Goal: Task Accomplishment & Management: Manage account settings

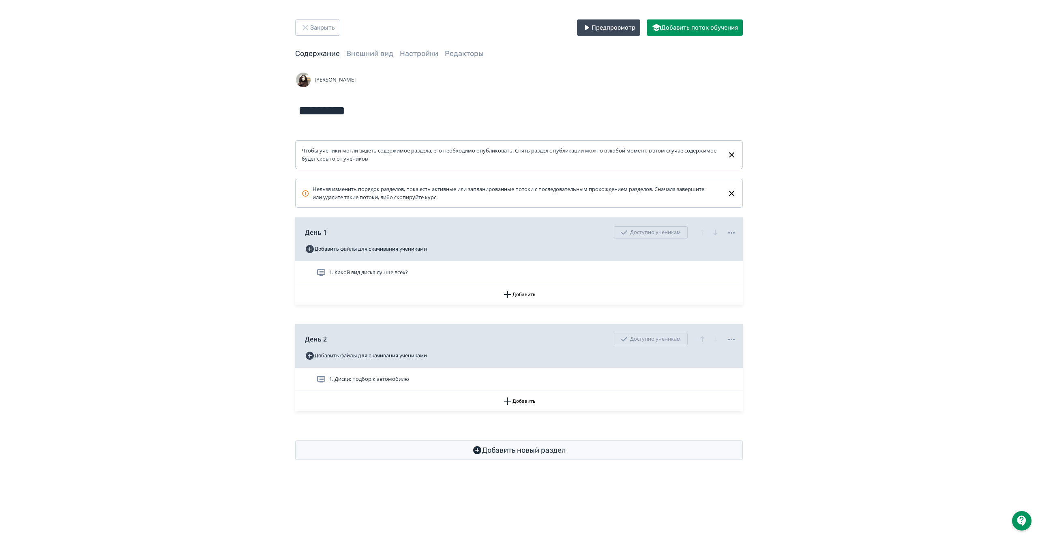
click at [334, 24] on button "Закрыть" at bounding box center [317, 27] width 45 height 16
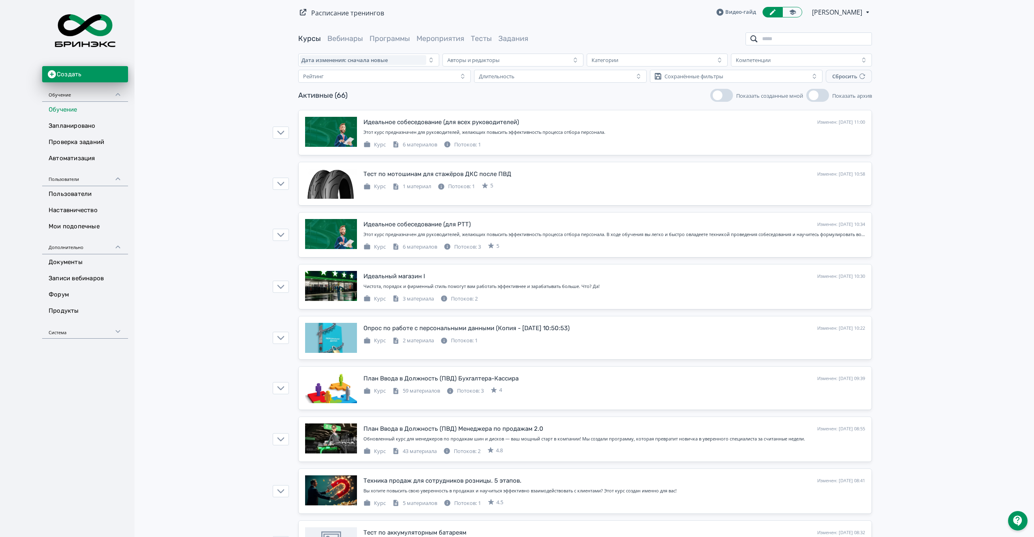
click at [764, 37] on input "search" at bounding box center [809, 38] width 126 height 13
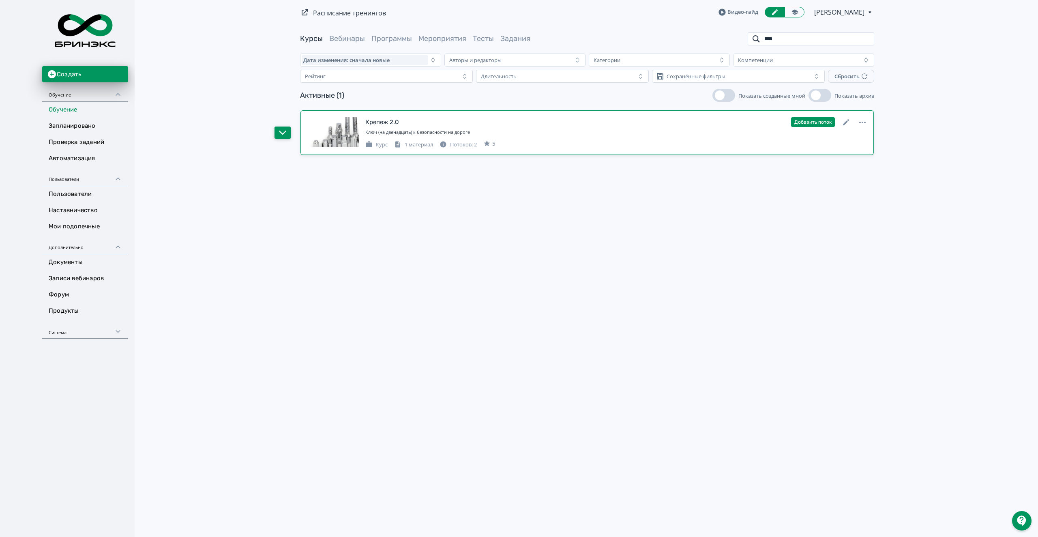
type input "****"
click at [276, 132] on button "button" at bounding box center [282, 132] width 16 height 12
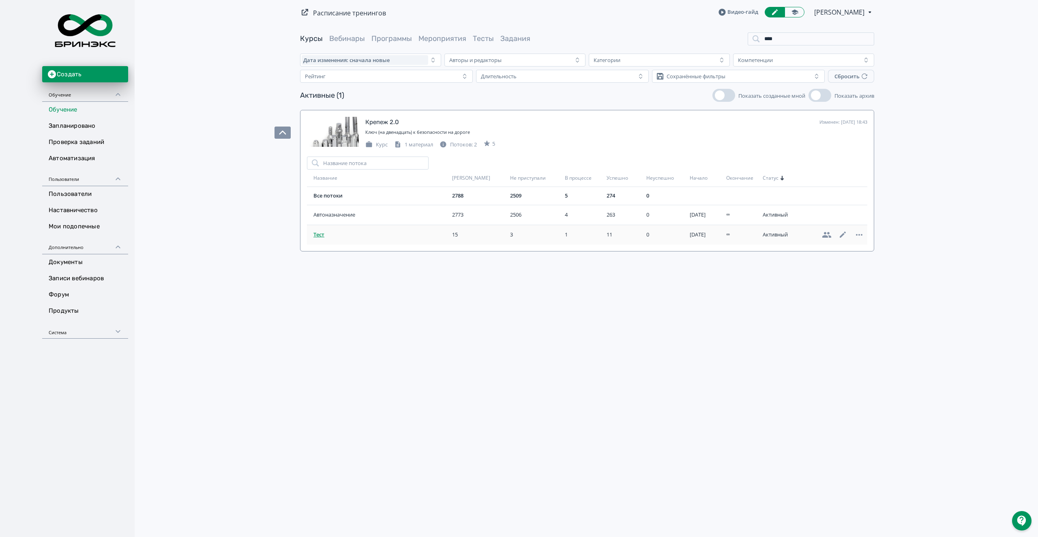
click at [314, 233] on span "Тест" at bounding box center [380, 235] width 135 height 8
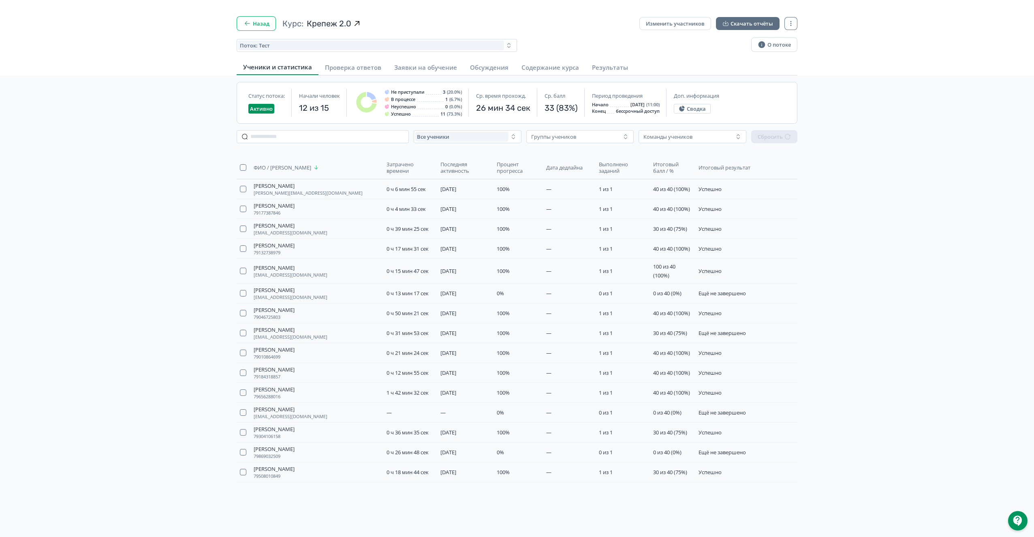
click at [265, 24] on button "Назад" at bounding box center [256, 23] width 39 height 15
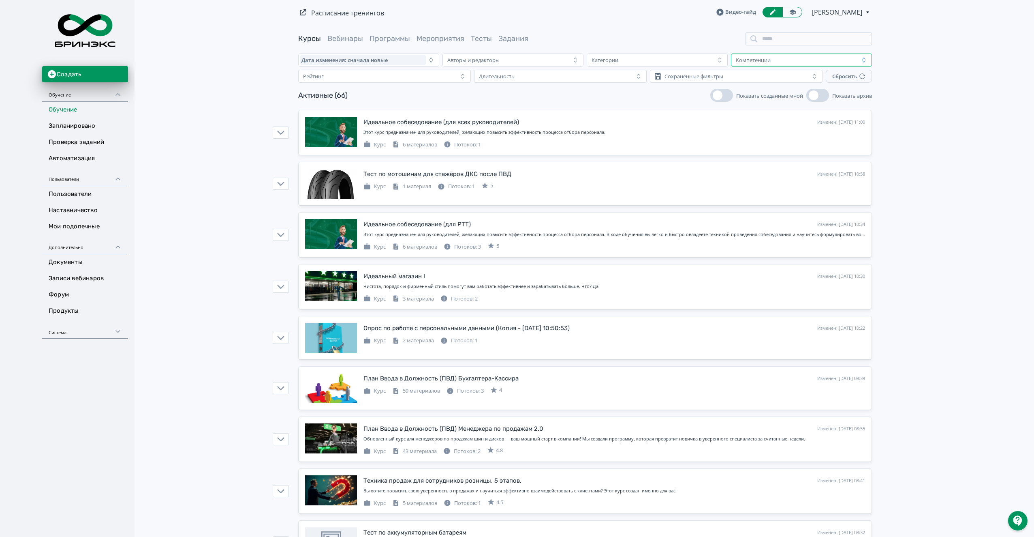
click at [779, 56] on div "Компетенции" at bounding box center [796, 60] width 126 height 10
click at [794, 36] on input "search" at bounding box center [809, 38] width 126 height 13
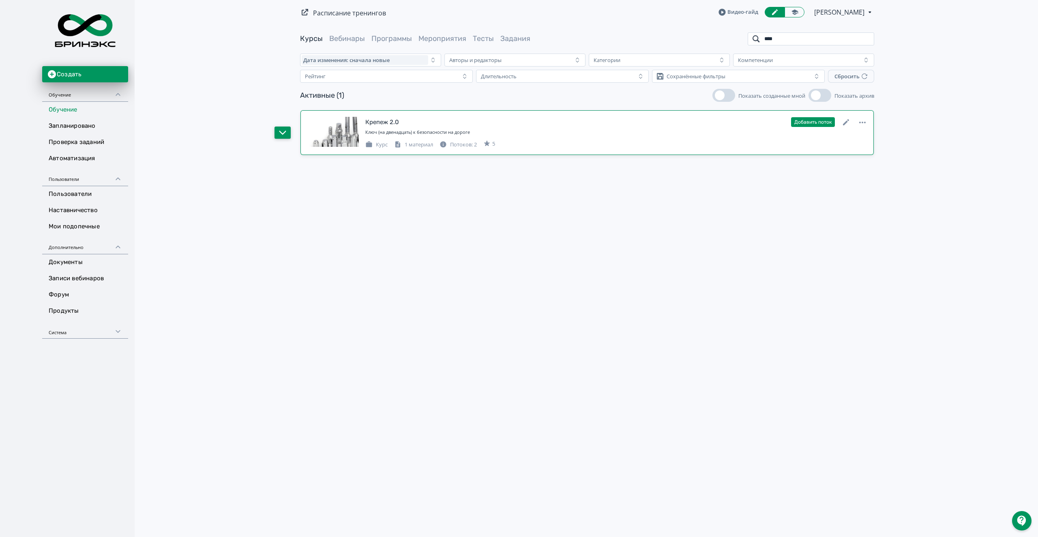
type input "****"
click at [279, 128] on button "button" at bounding box center [282, 132] width 16 height 12
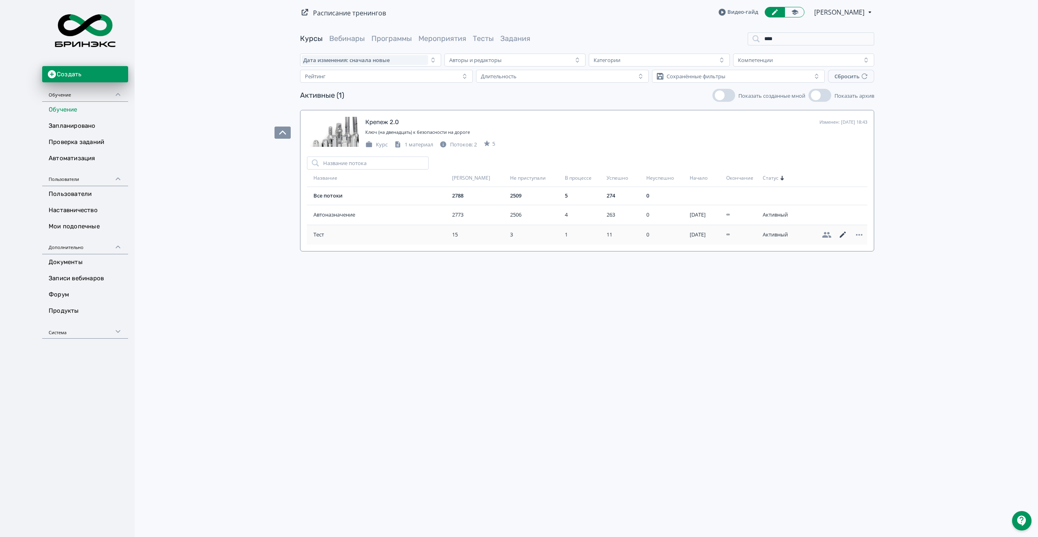
click at [842, 233] on icon at bounding box center [843, 235] width 10 height 10
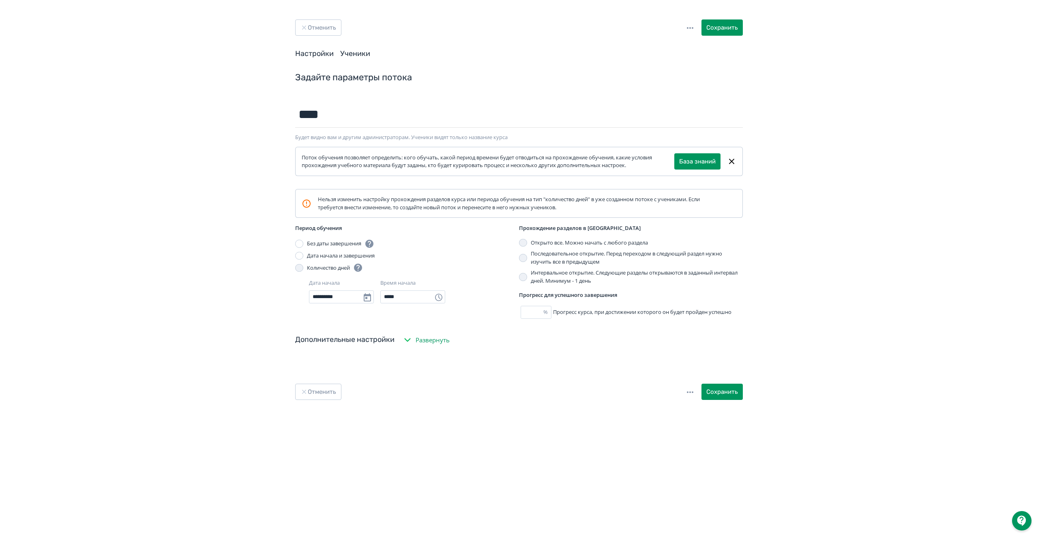
click at [359, 56] on link "Ученики" at bounding box center [355, 53] width 30 height 9
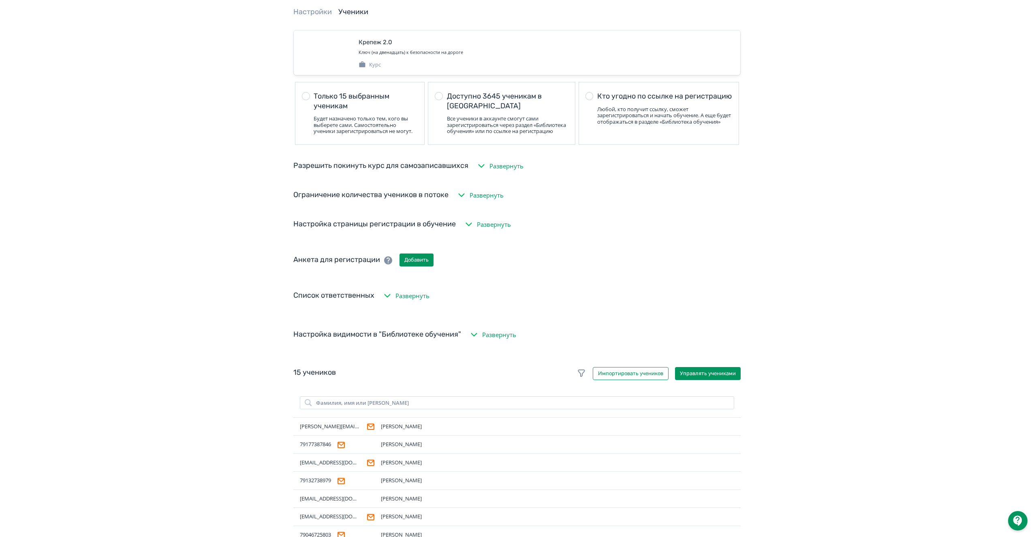
scroll to position [41, 0]
click at [506, 230] on span "Развернуть" at bounding box center [494, 225] width 34 height 9
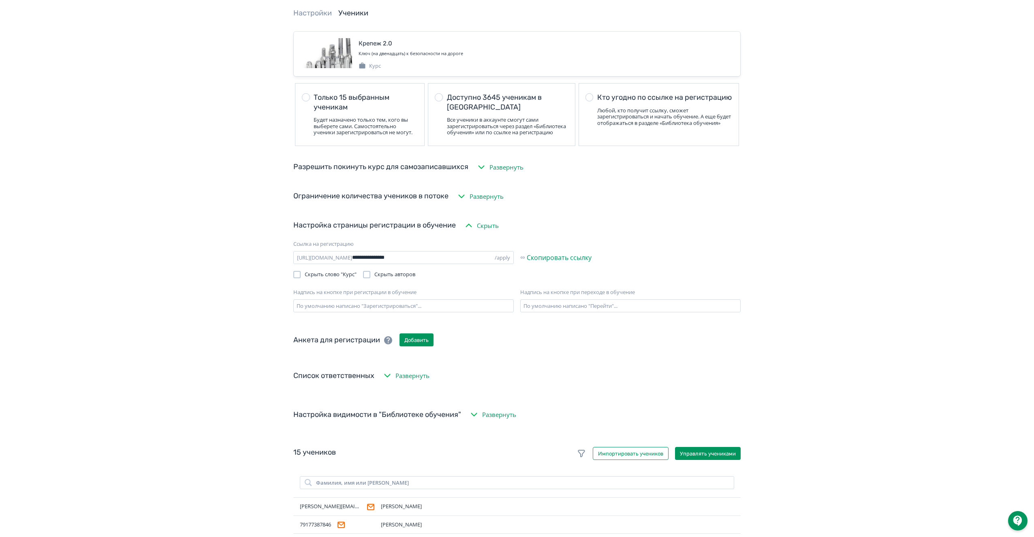
click at [554, 262] on link "Скопировать ссылку" at bounding box center [630, 257] width 220 height 10
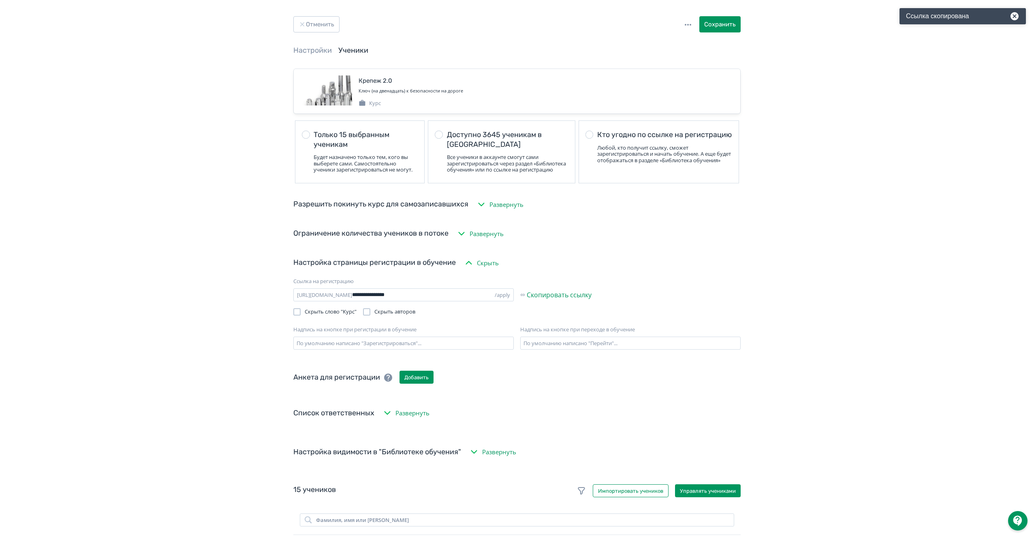
scroll to position [0, 0]
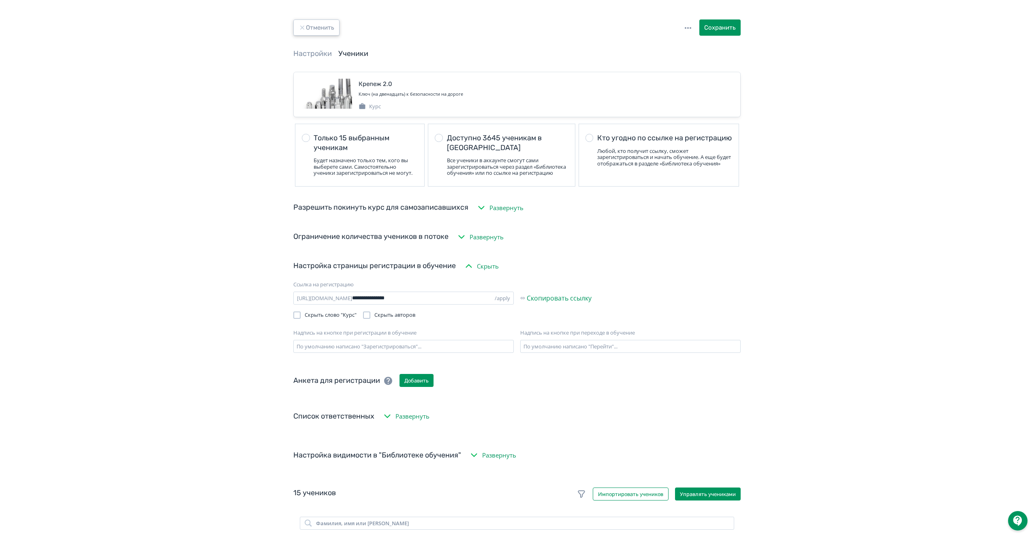
click at [321, 24] on button "Отменить" at bounding box center [316, 27] width 46 height 16
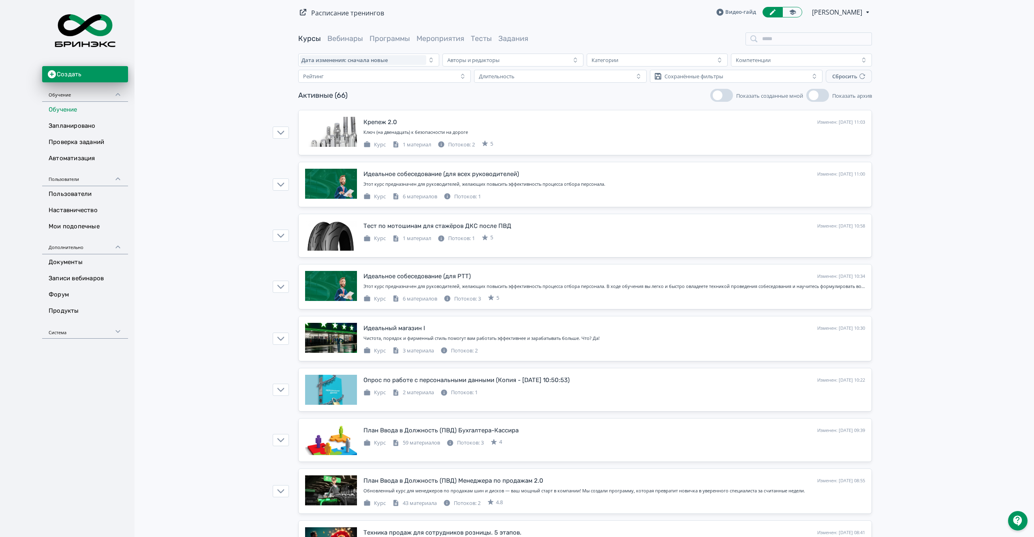
click at [107, 31] on img at bounding box center [85, 30] width 73 height 51
